Goal: Task Accomplishment & Management: Complete application form

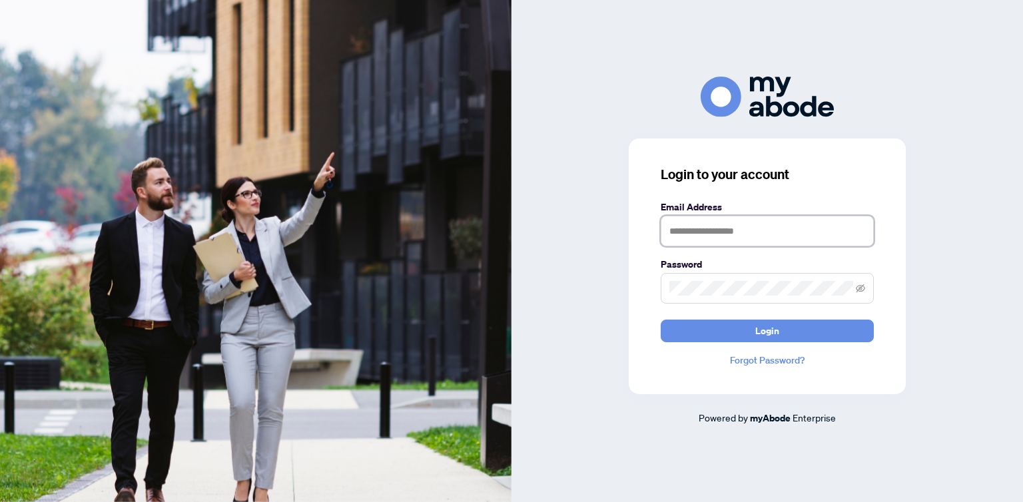
click at [709, 237] on input "text" at bounding box center [767, 231] width 213 height 31
type input "**********"
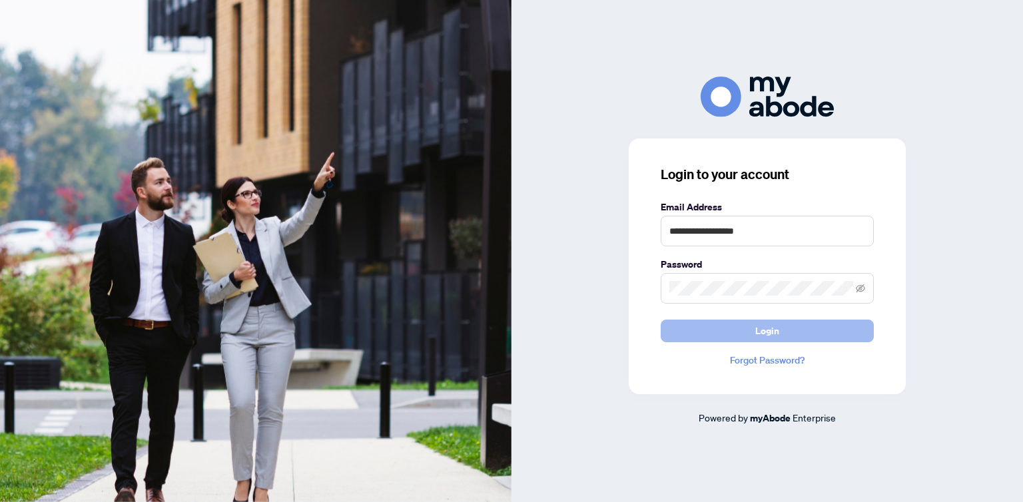
click at [751, 325] on button "Login" at bounding box center [767, 331] width 213 height 23
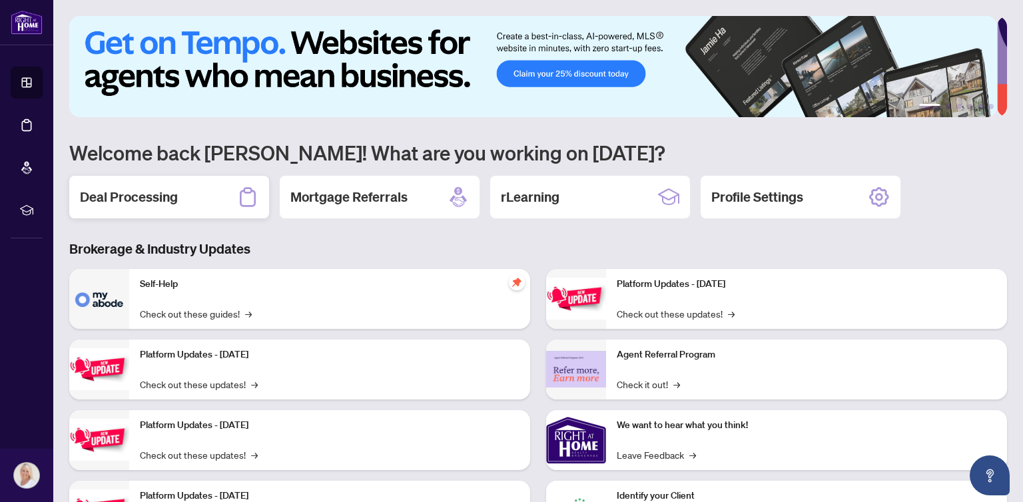
click at [150, 196] on h2 "Deal Processing" at bounding box center [129, 197] width 98 height 19
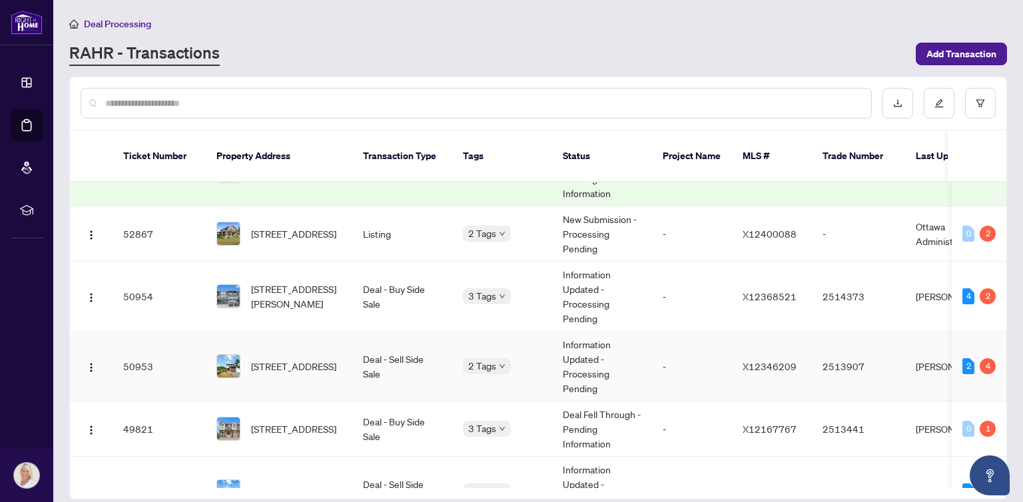
scroll to position [67, 0]
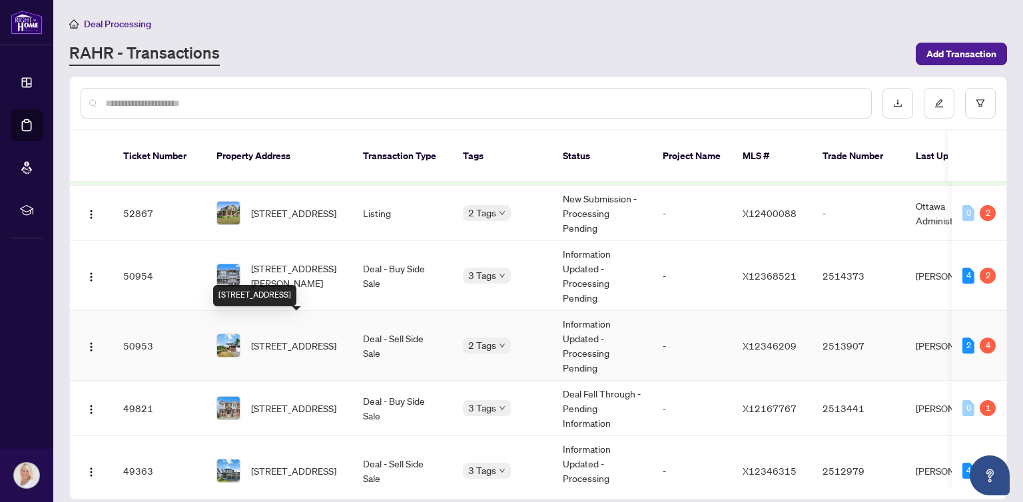
click at [299, 338] on span "[STREET_ADDRESS]" at bounding box center [293, 345] width 85 height 15
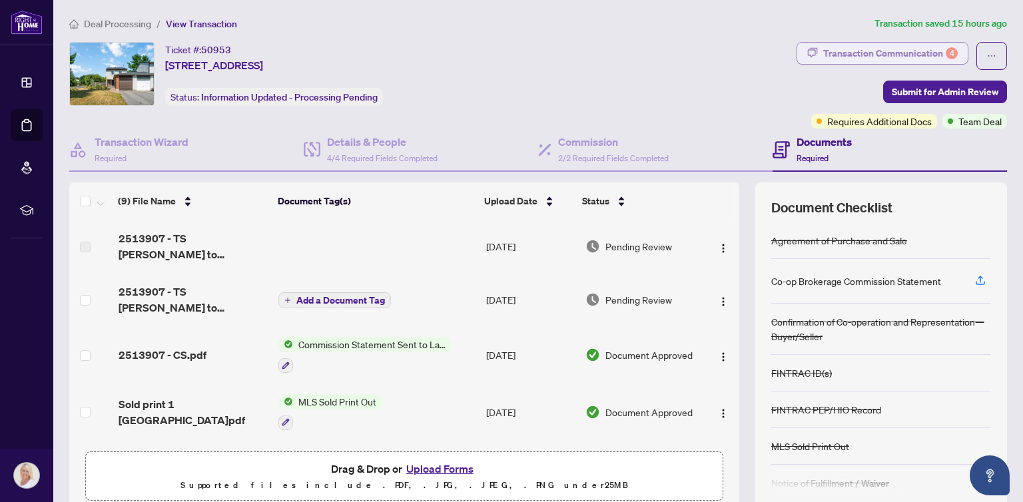
click at [919, 53] on div "Transaction Communication 4" at bounding box center [890, 53] width 135 height 21
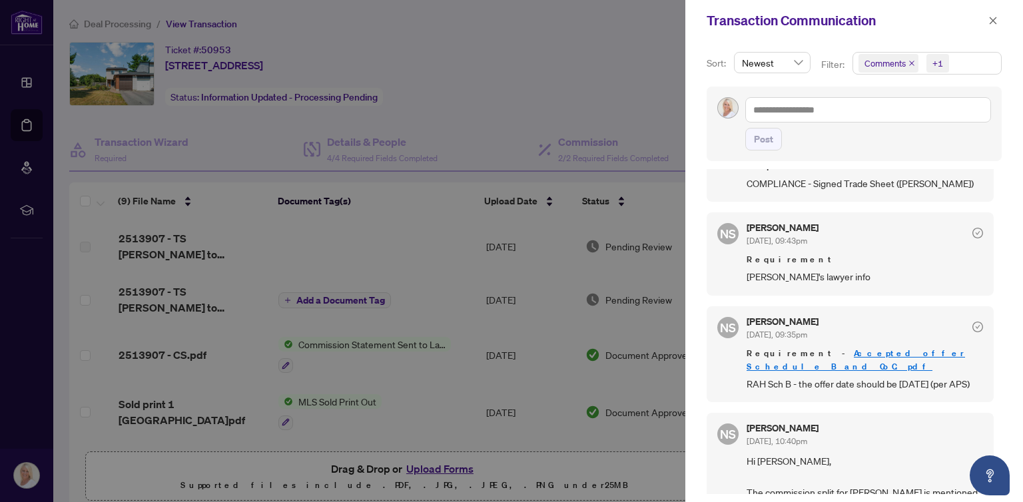
scroll to position [466, 0]
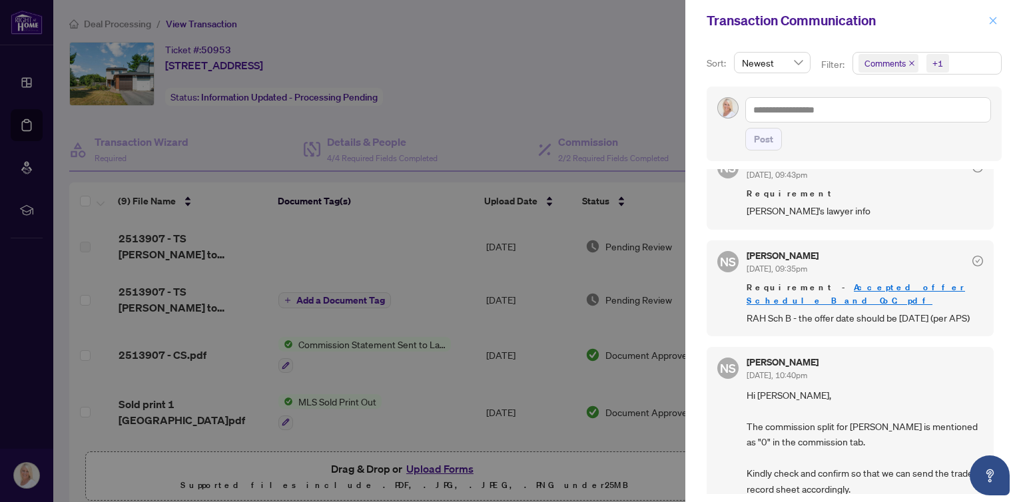
click at [992, 18] on icon "close" at bounding box center [992, 20] width 9 height 9
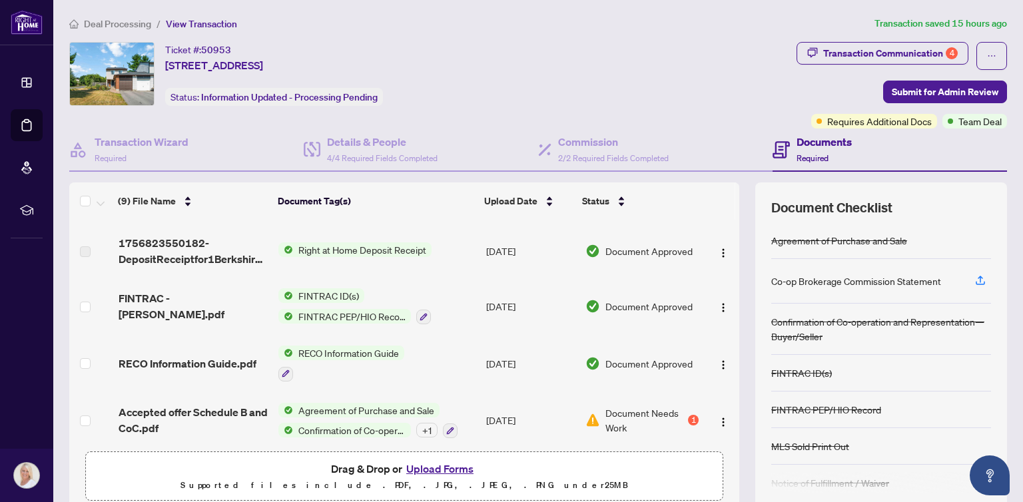
scroll to position [275, 0]
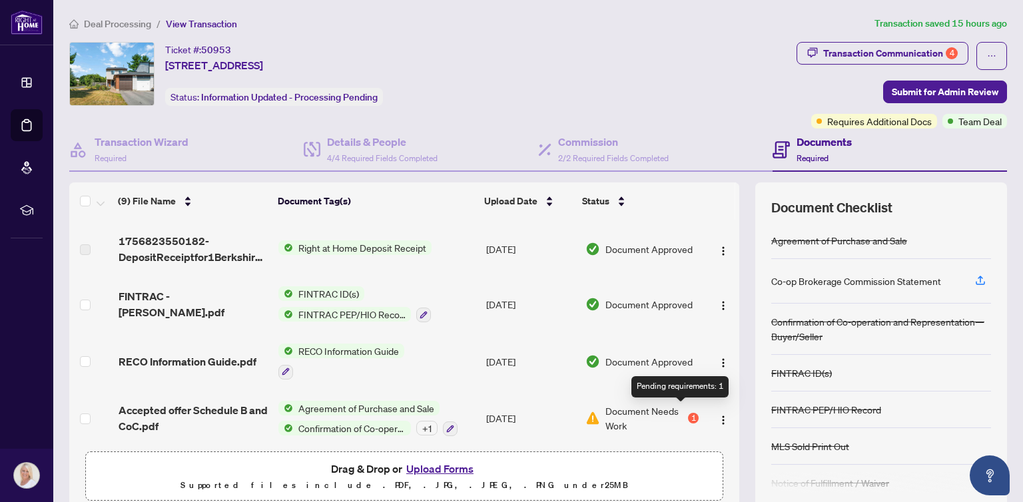
click at [688, 413] on div "1" at bounding box center [693, 418] width 11 height 11
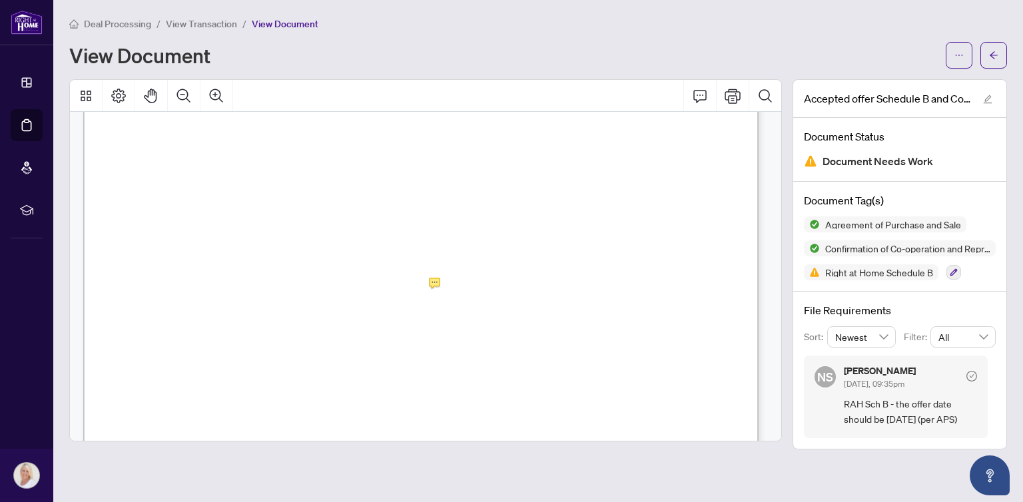
scroll to position [5461, 0]
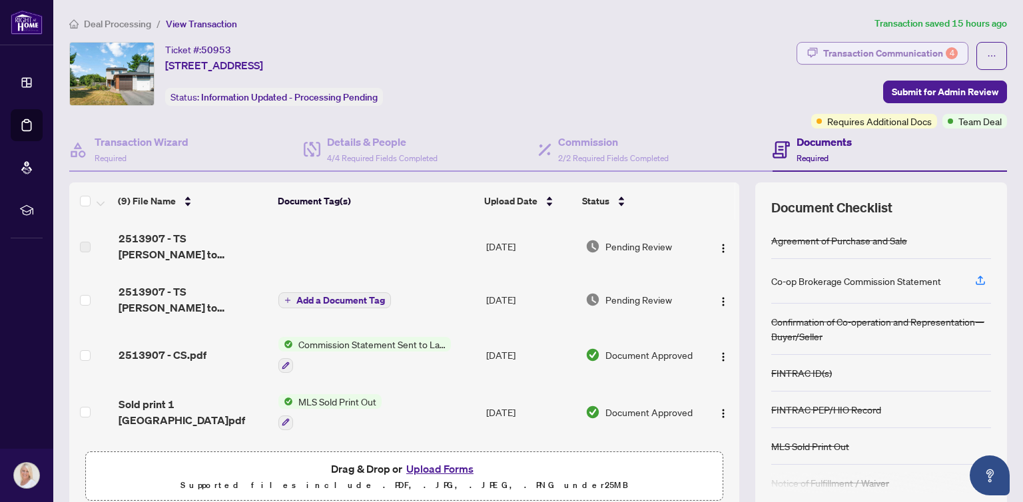
click at [850, 52] on div "Transaction Communication 4" at bounding box center [890, 53] width 135 height 21
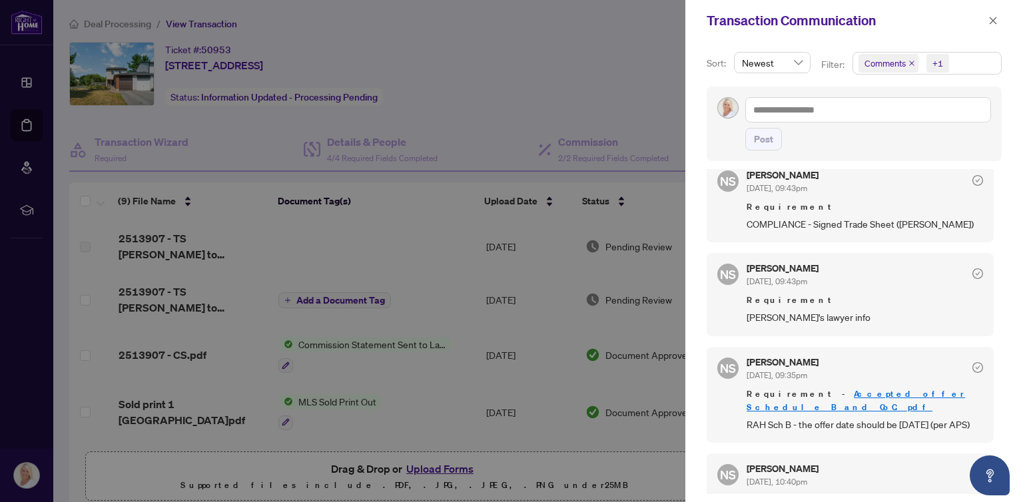
scroll to position [400, 0]
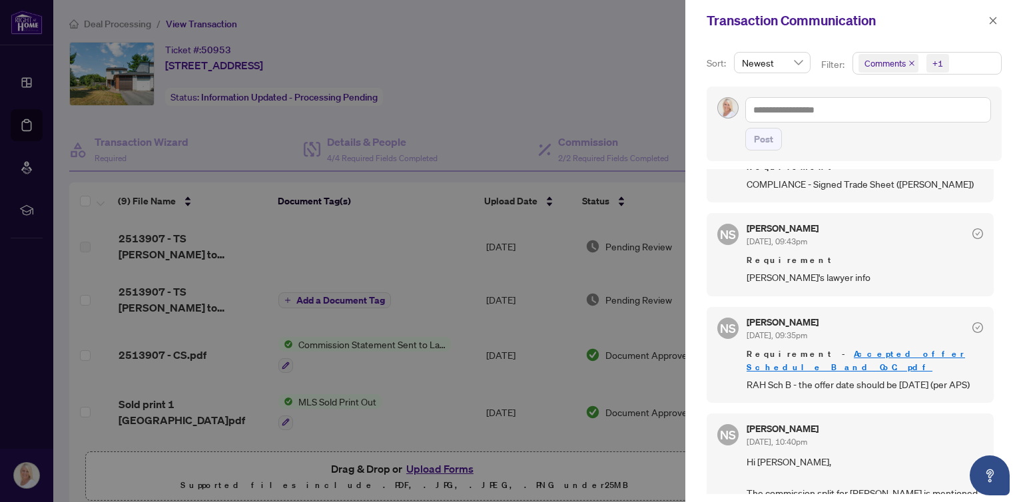
click at [489, 109] on div at bounding box center [511, 251] width 1023 height 502
click at [992, 14] on span "button" at bounding box center [992, 20] width 9 height 21
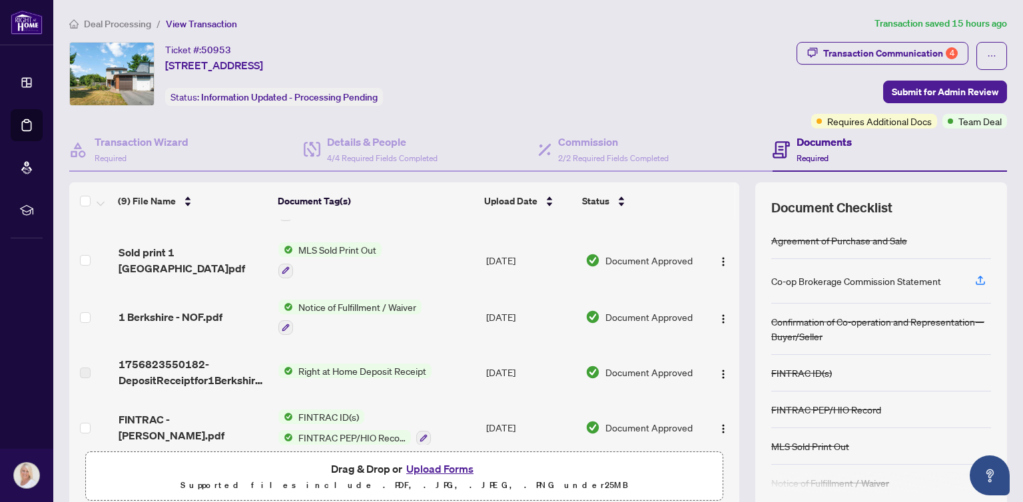
scroll to position [266, 0]
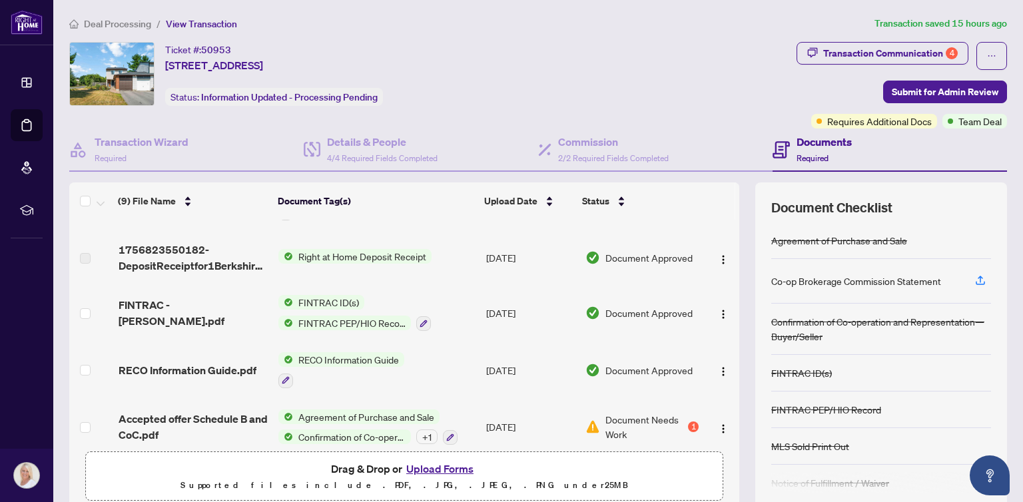
click at [437, 467] on button "Upload Forms" at bounding box center [439, 468] width 75 height 17
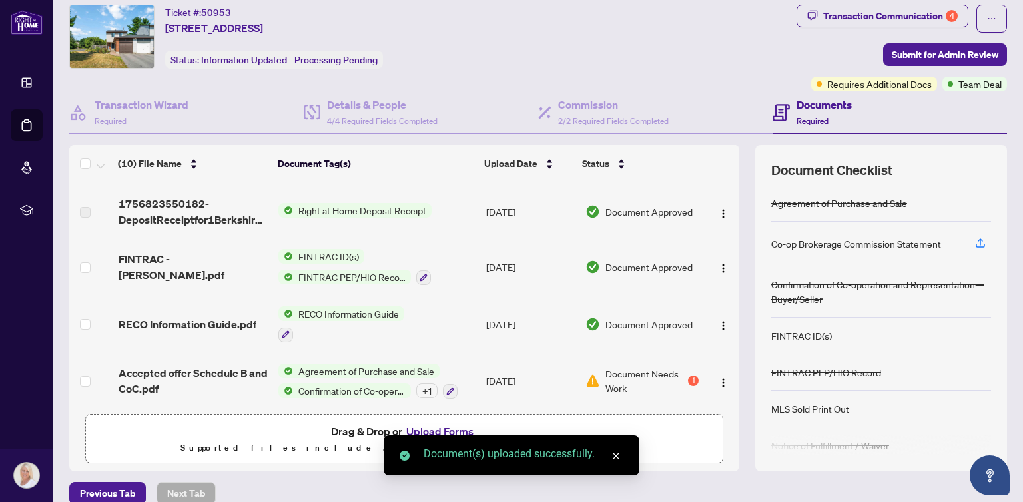
scroll to position [54, 0]
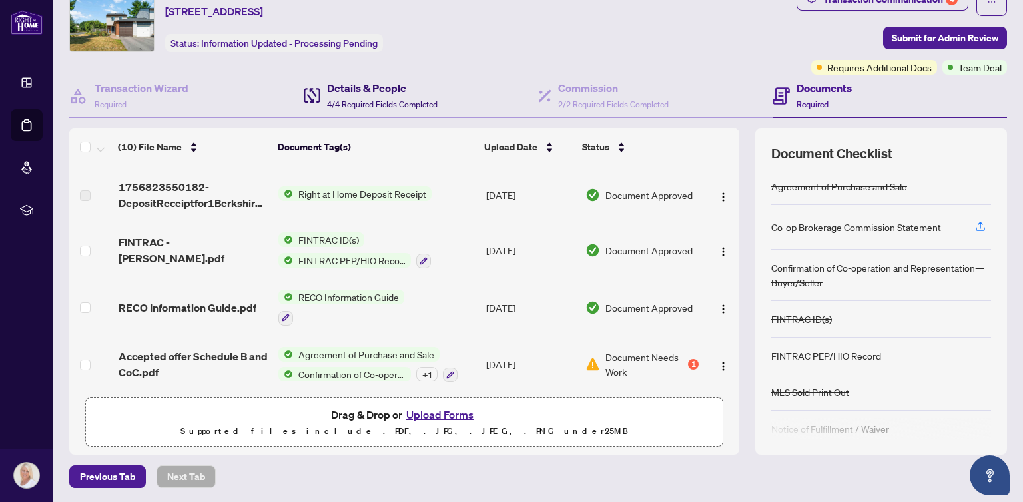
click at [378, 88] on h4 "Details & People" at bounding box center [382, 88] width 111 height 16
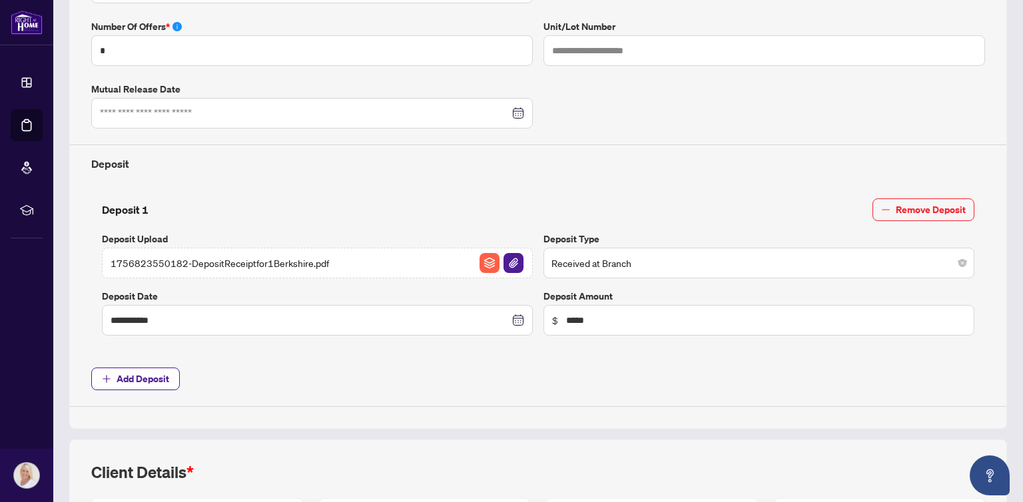
scroll to position [587, 0]
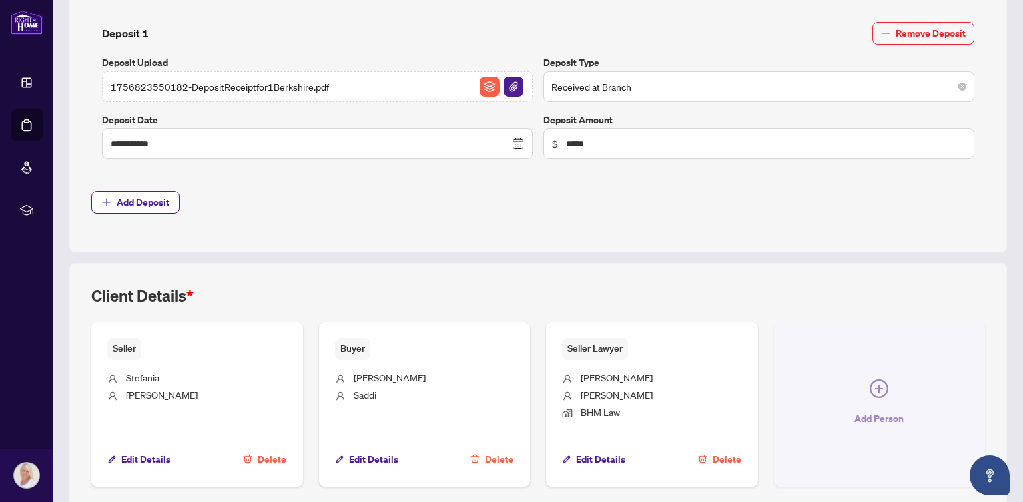
click at [872, 380] on icon "plus-circle" at bounding box center [879, 389] width 19 height 19
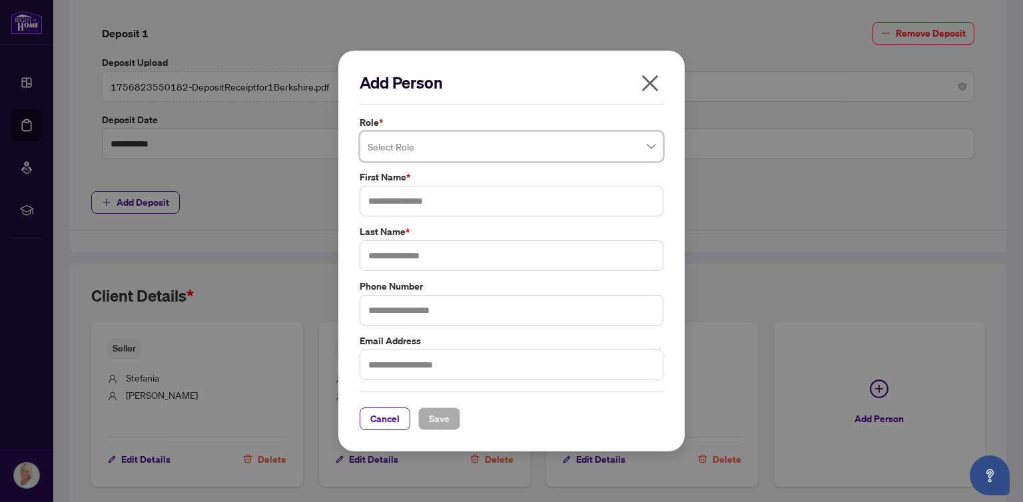
click at [539, 132] on div "Select Role" at bounding box center [512, 146] width 304 height 31
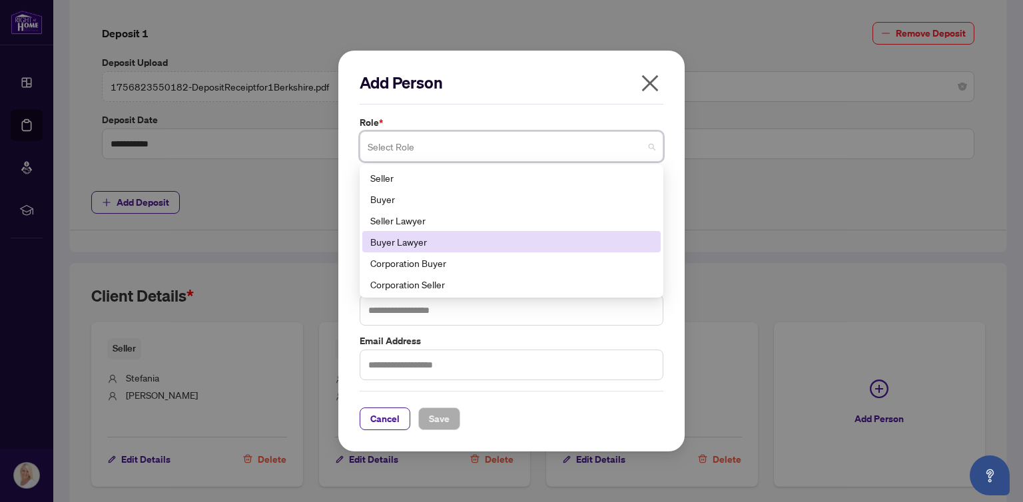
click at [406, 239] on div "Buyer Lawyer" at bounding box center [511, 241] width 282 height 15
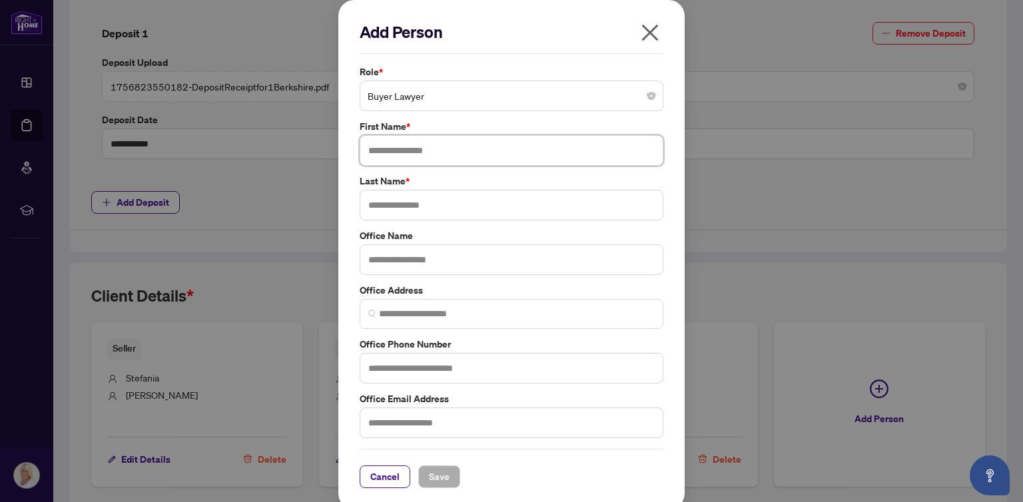
click at [394, 151] on input "text" at bounding box center [512, 150] width 304 height 31
type input "******"
click at [397, 212] on input "text" at bounding box center [512, 205] width 304 height 31
type input "*******"
click at [392, 418] on input "text" at bounding box center [512, 423] width 304 height 31
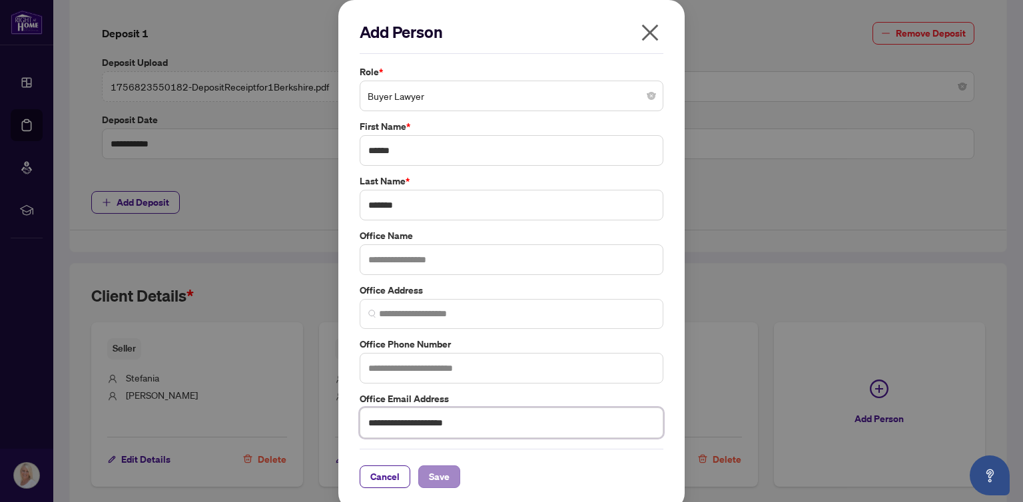
type input "**********"
click at [432, 471] on span "Save" at bounding box center [439, 476] width 21 height 21
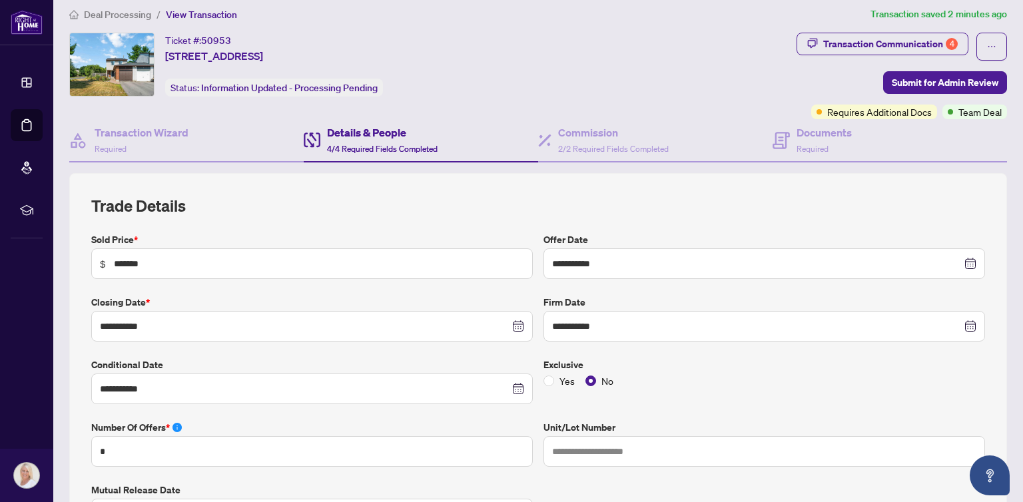
scroll to position [0, 0]
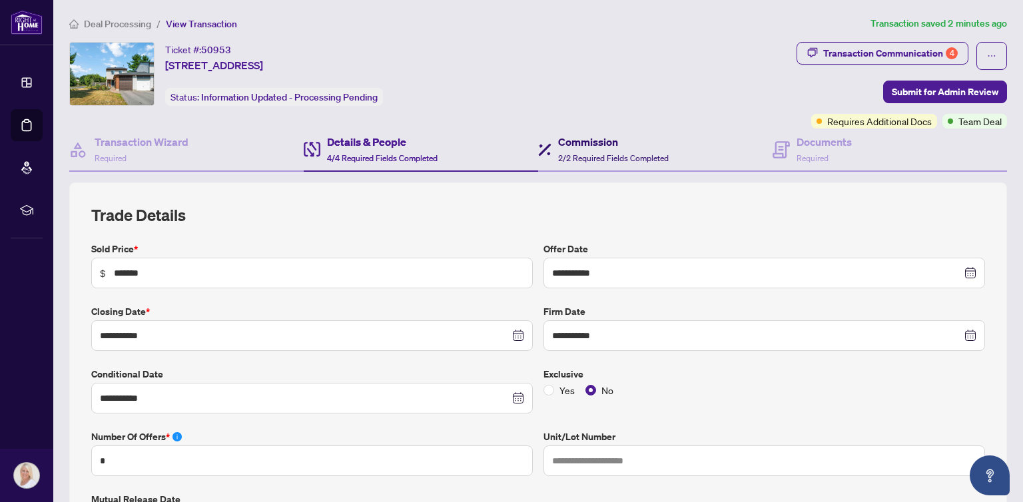
click at [623, 149] on div "Commission 2/2 Required Fields Completed" at bounding box center [613, 149] width 111 height 31
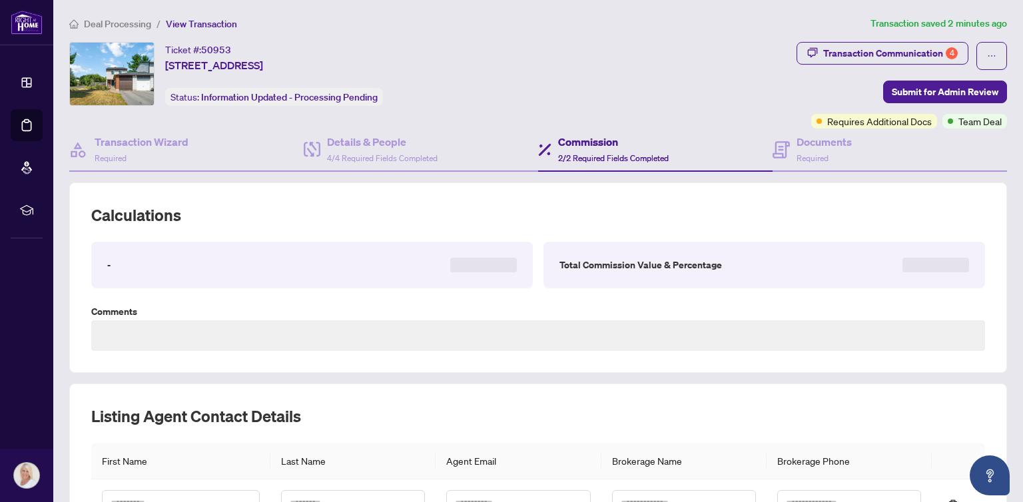
type textarea "**********"
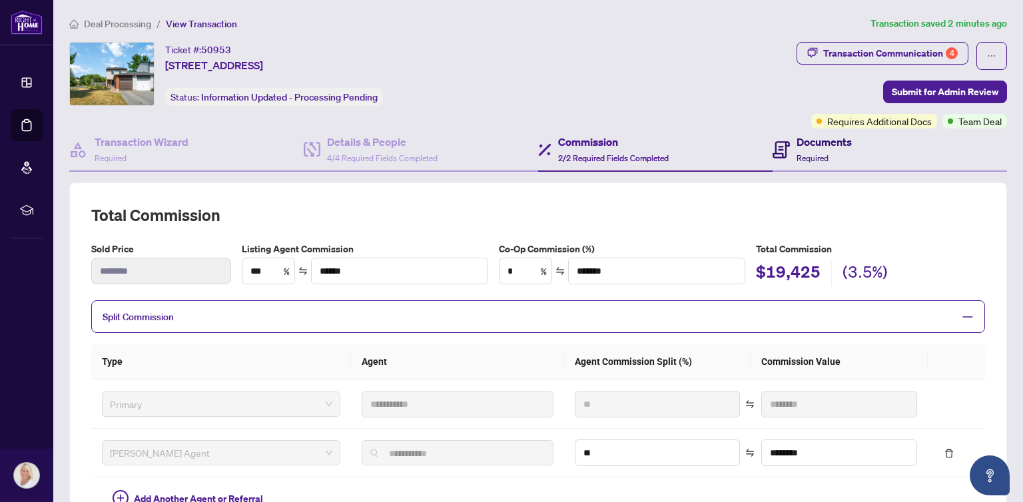
click at [809, 145] on h4 "Documents" at bounding box center [823, 142] width 55 height 16
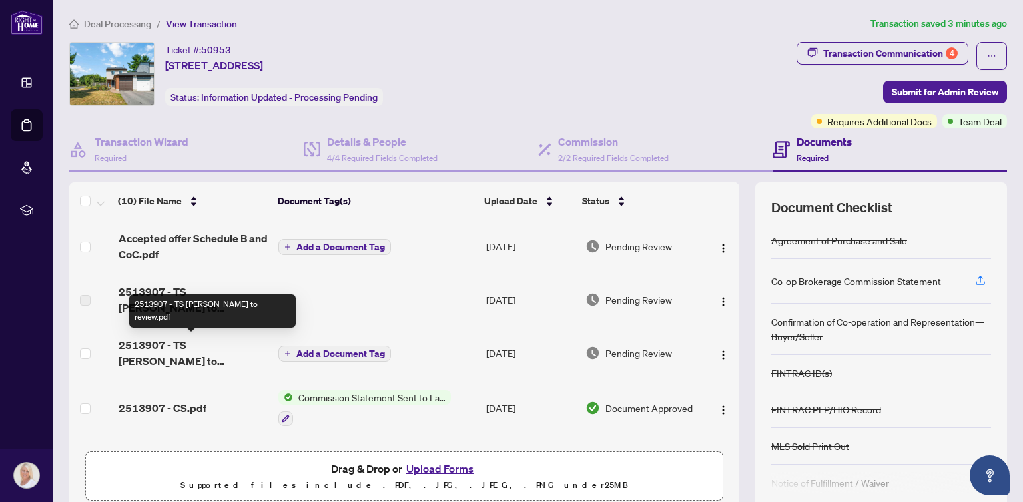
click at [156, 341] on span "2513907 - TS [PERSON_NAME] to review.pdf" at bounding box center [194, 353] width 150 height 32
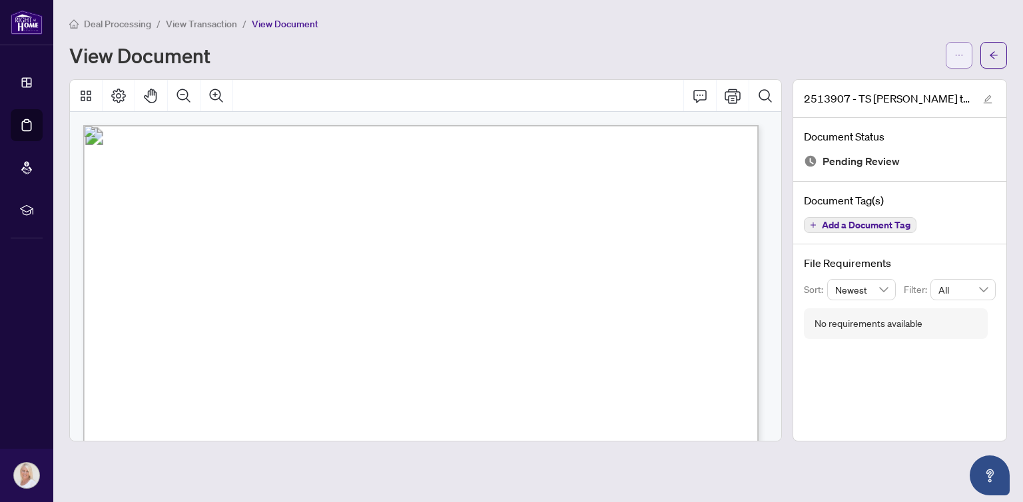
click at [959, 51] on icon "ellipsis" at bounding box center [958, 55] width 9 height 9
click at [864, 79] on span "Download" at bounding box center [910, 84] width 101 height 15
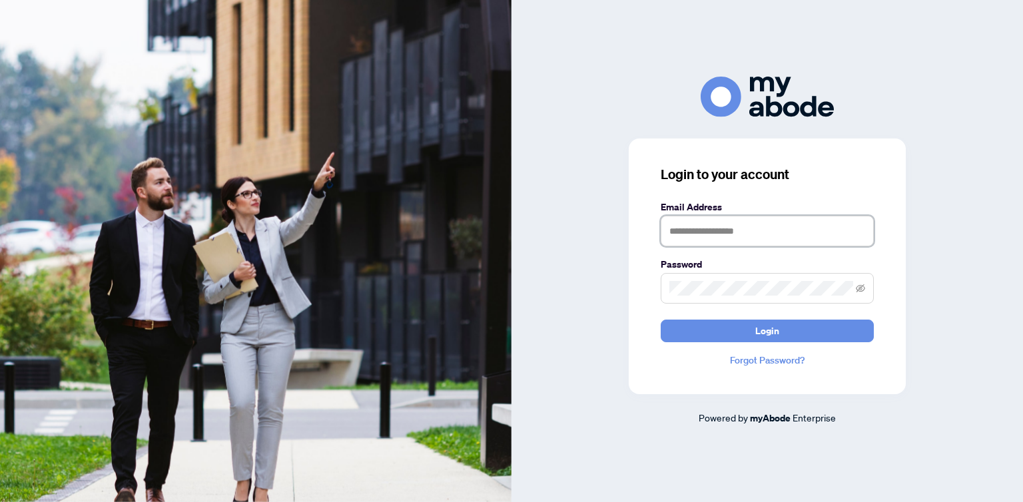
click at [725, 224] on input "text" at bounding box center [767, 231] width 213 height 31
type input "**********"
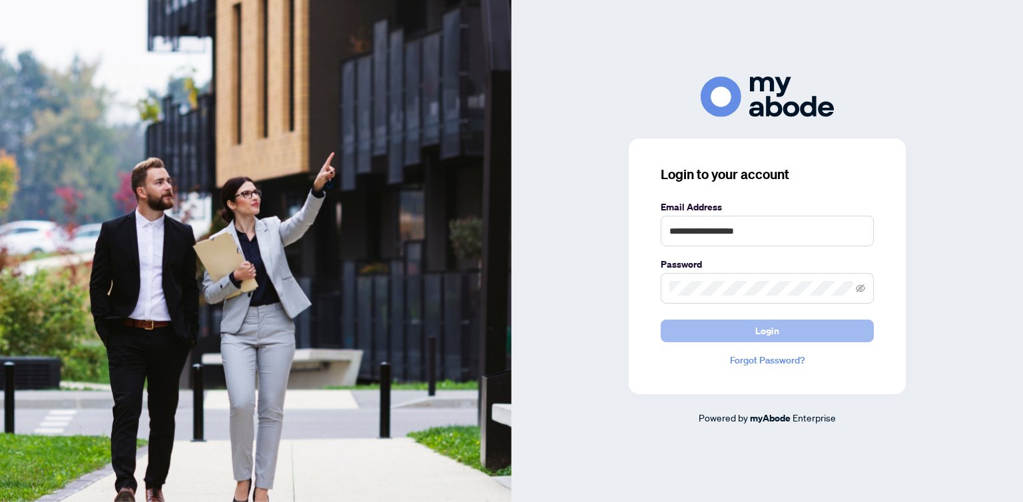
click at [735, 326] on button "Login" at bounding box center [767, 331] width 213 height 23
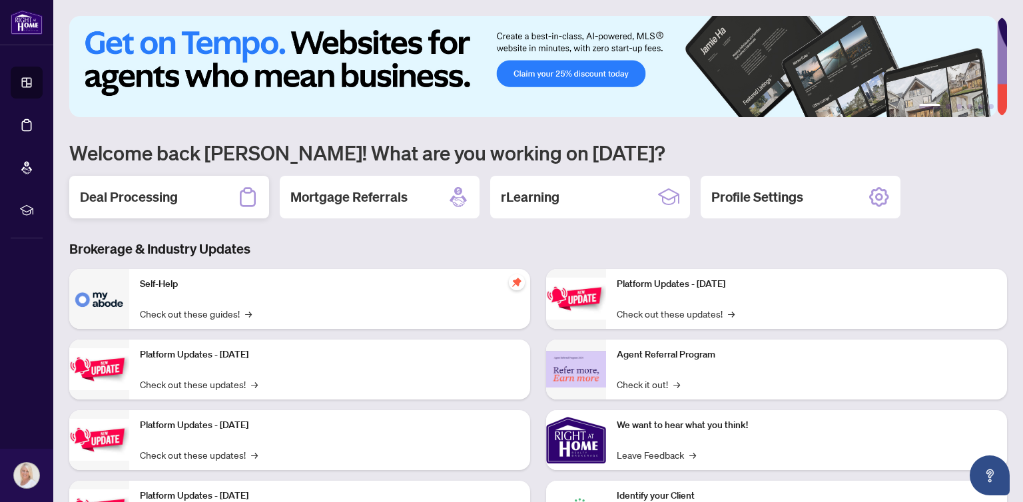
click at [170, 200] on h2 "Deal Processing" at bounding box center [129, 197] width 98 height 19
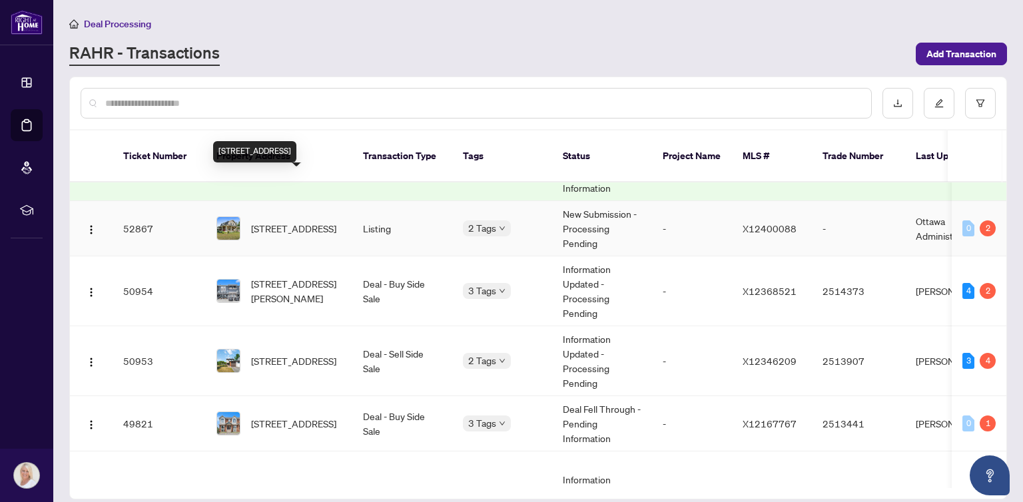
scroll to position [133, 0]
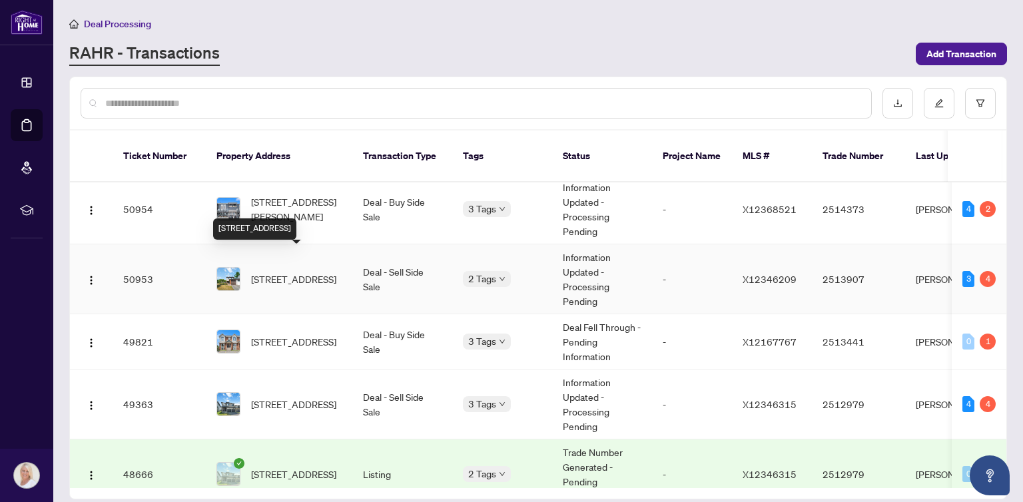
click at [264, 272] on span "[STREET_ADDRESS]" at bounding box center [293, 279] width 85 height 15
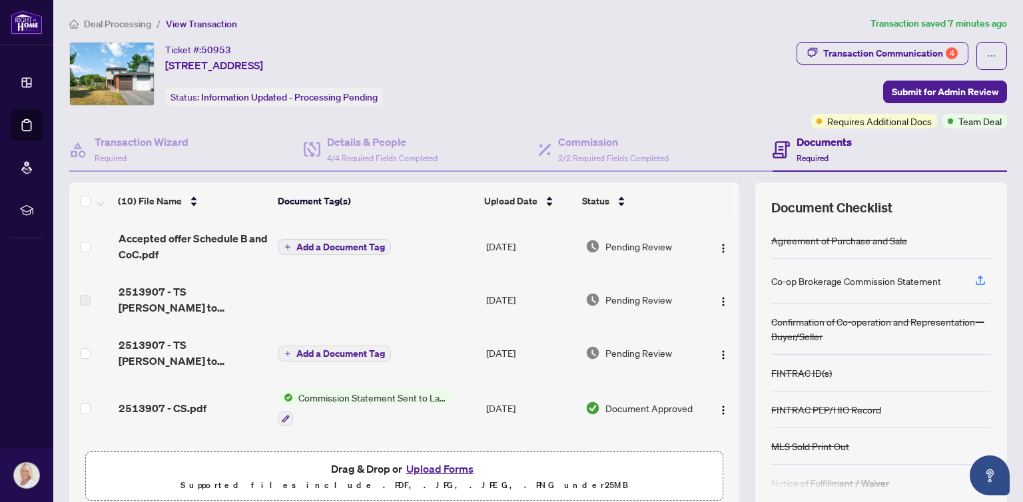
click at [438, 466] on button "Upload Forms" at bounding box center [439, 468] width 75 height 17
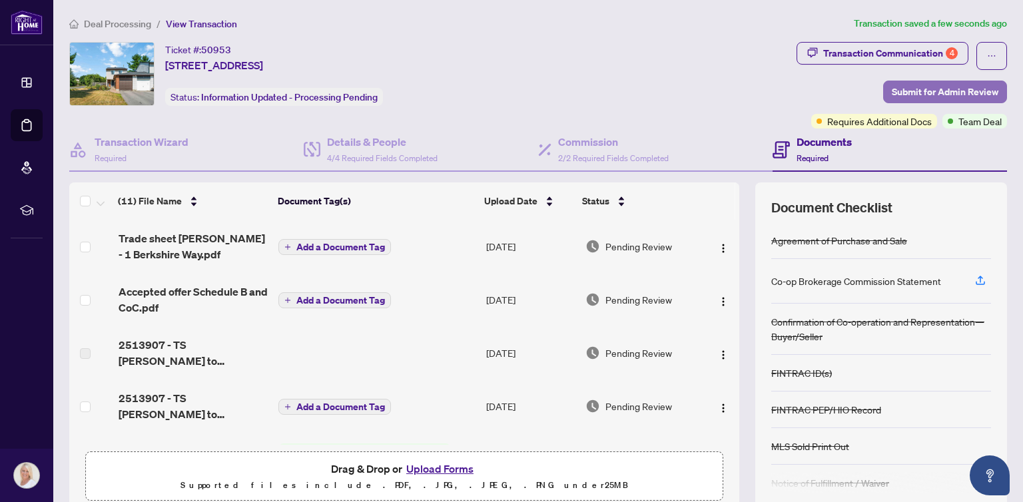
click at [897, 89] on span "Submit for Admin Review" at bounding box center [945, 91] width 107 height 21
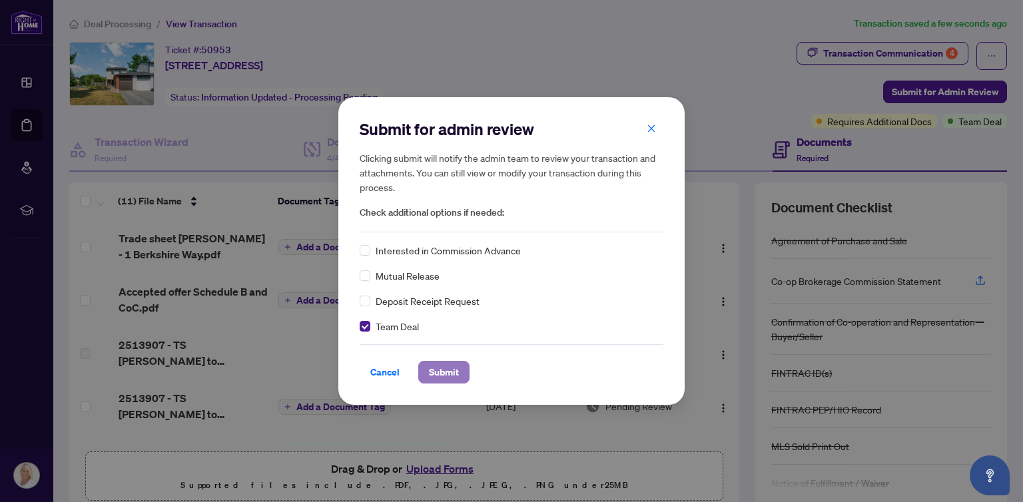
click at [440, 370] on span "Submit" at bounding box center [444, 372] width 30 height 21
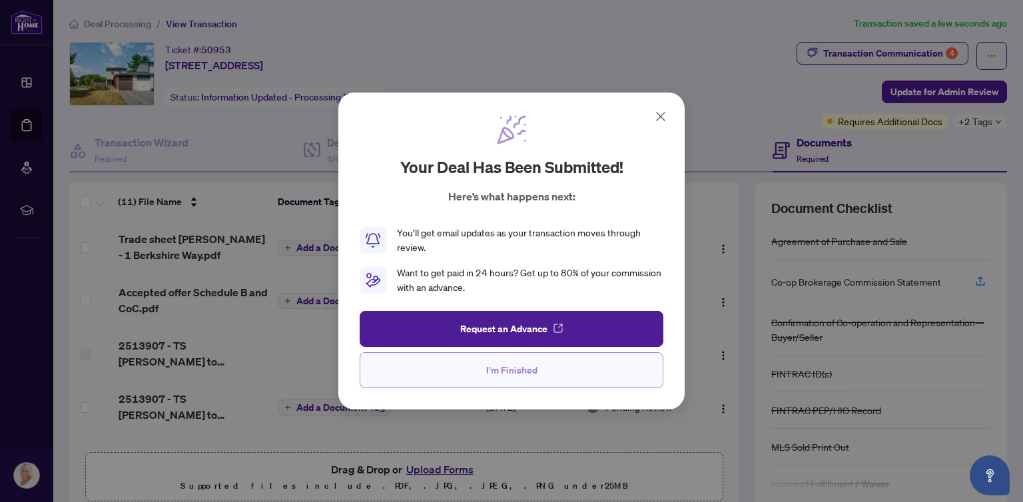
click at [485, 374] on button "I'm Finished" at bounding box center [512, 370] width 304 height 36
